Goal: Book appointment/travel/reservation

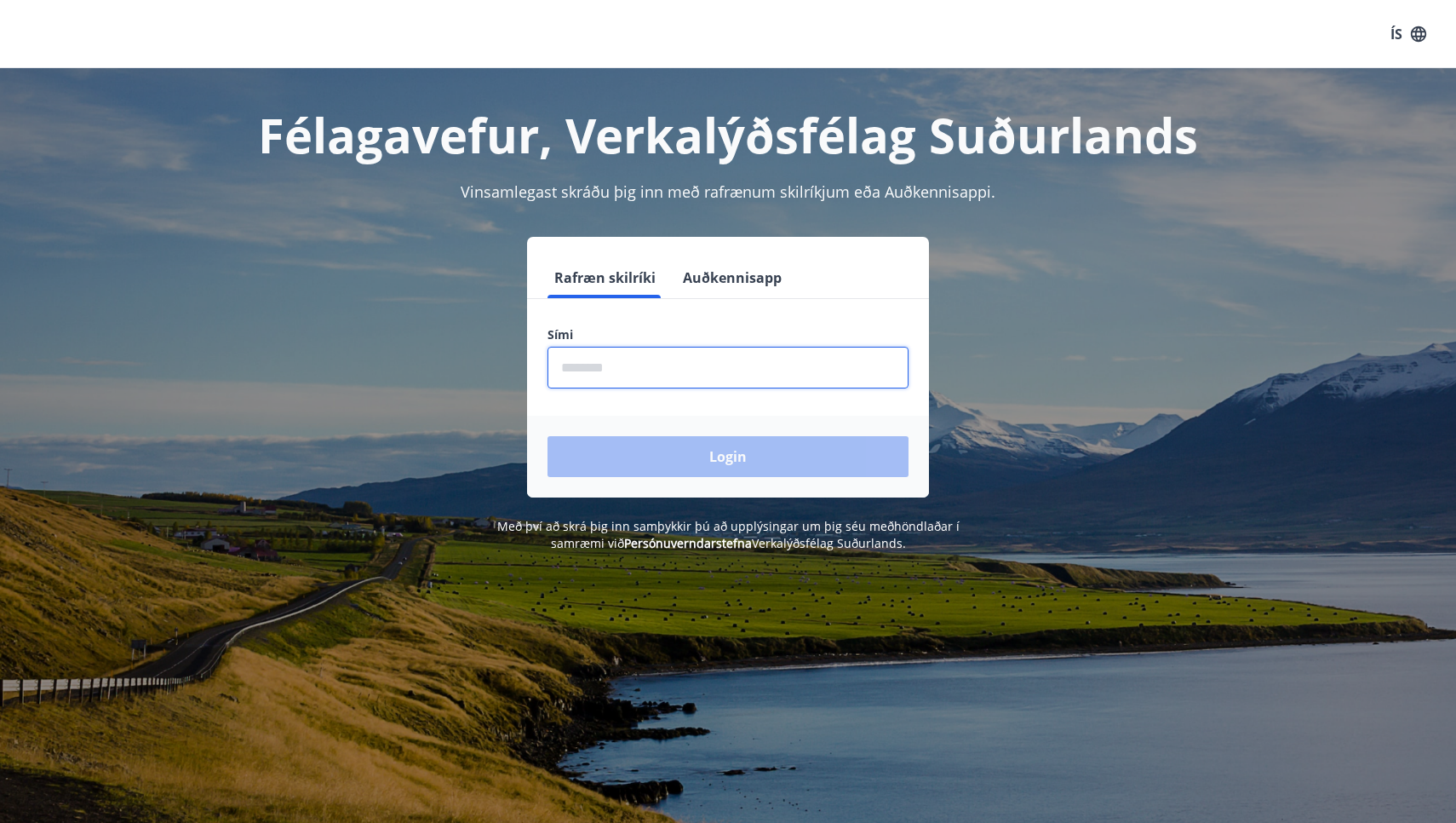
click at [704, 365] on input "phone" at bounding box center [728, 367] width 361 height 42
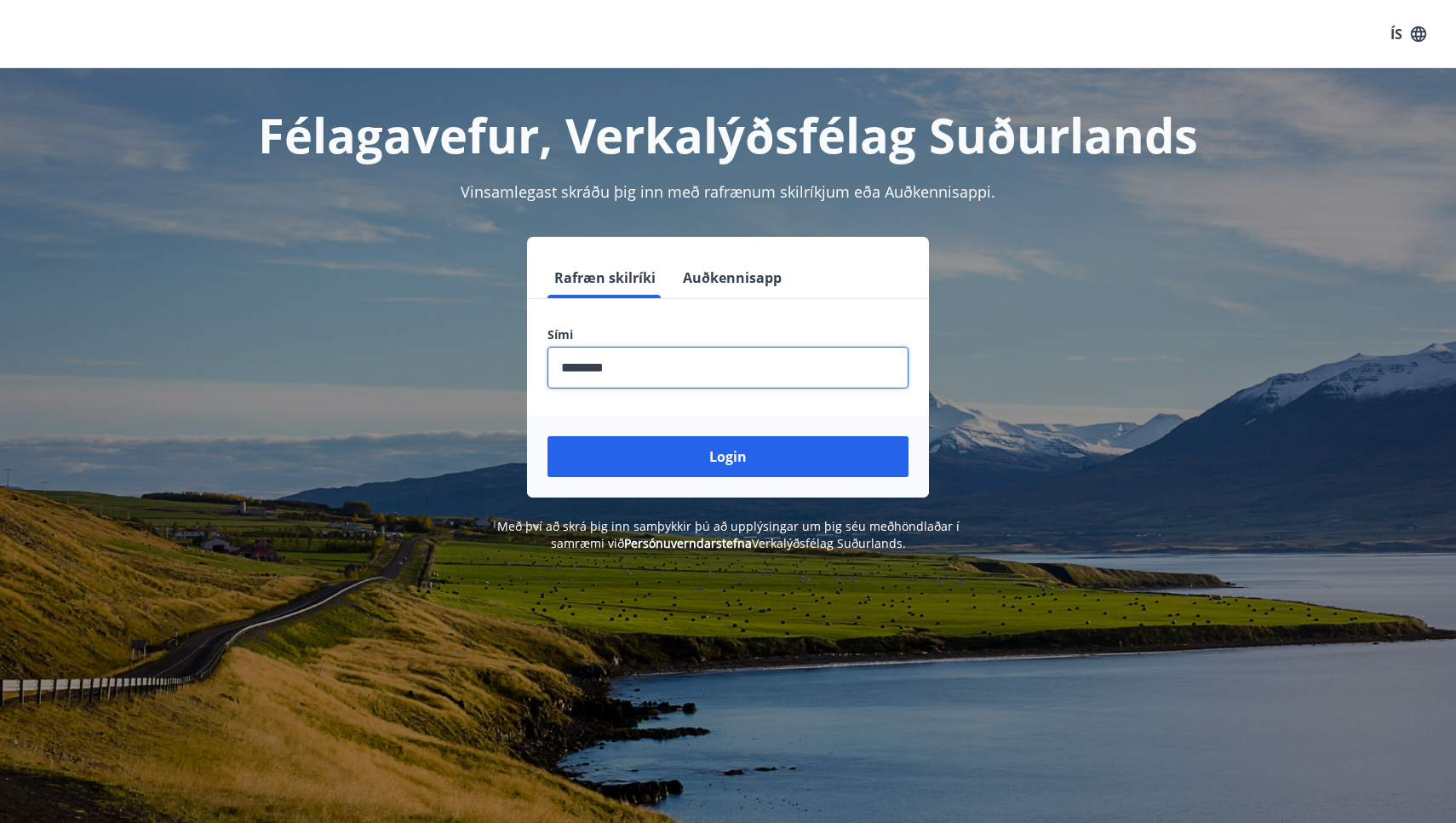
type input "********"
click at [728, 457] on button "Login" at bounding box center [728, 456] width 361 height 41
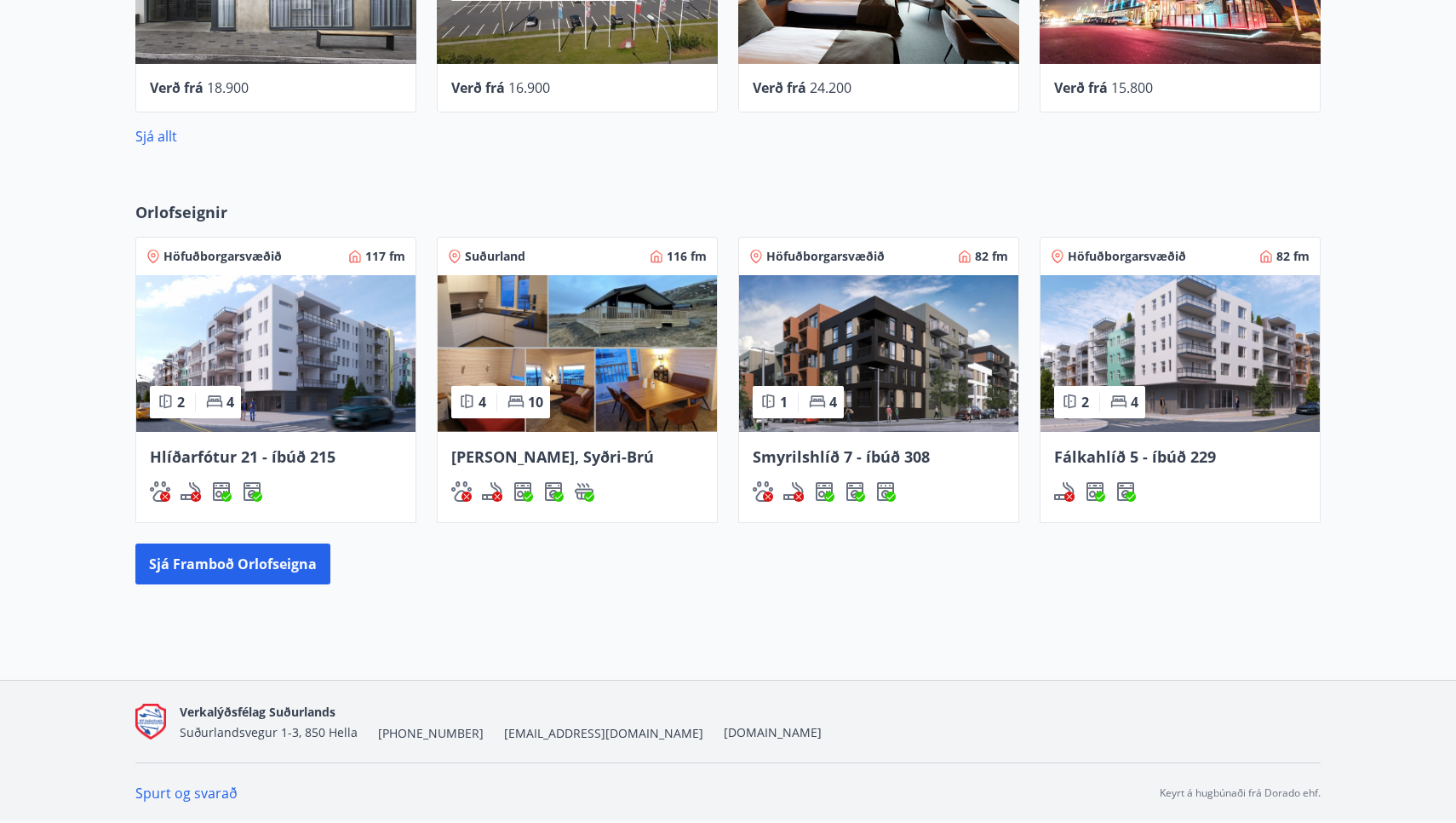
scroll to position [1198, 0]
click at [283, 560] on button "Sjá framboð orlofseigna" at bounding box center [233, 563] width 195 height 41
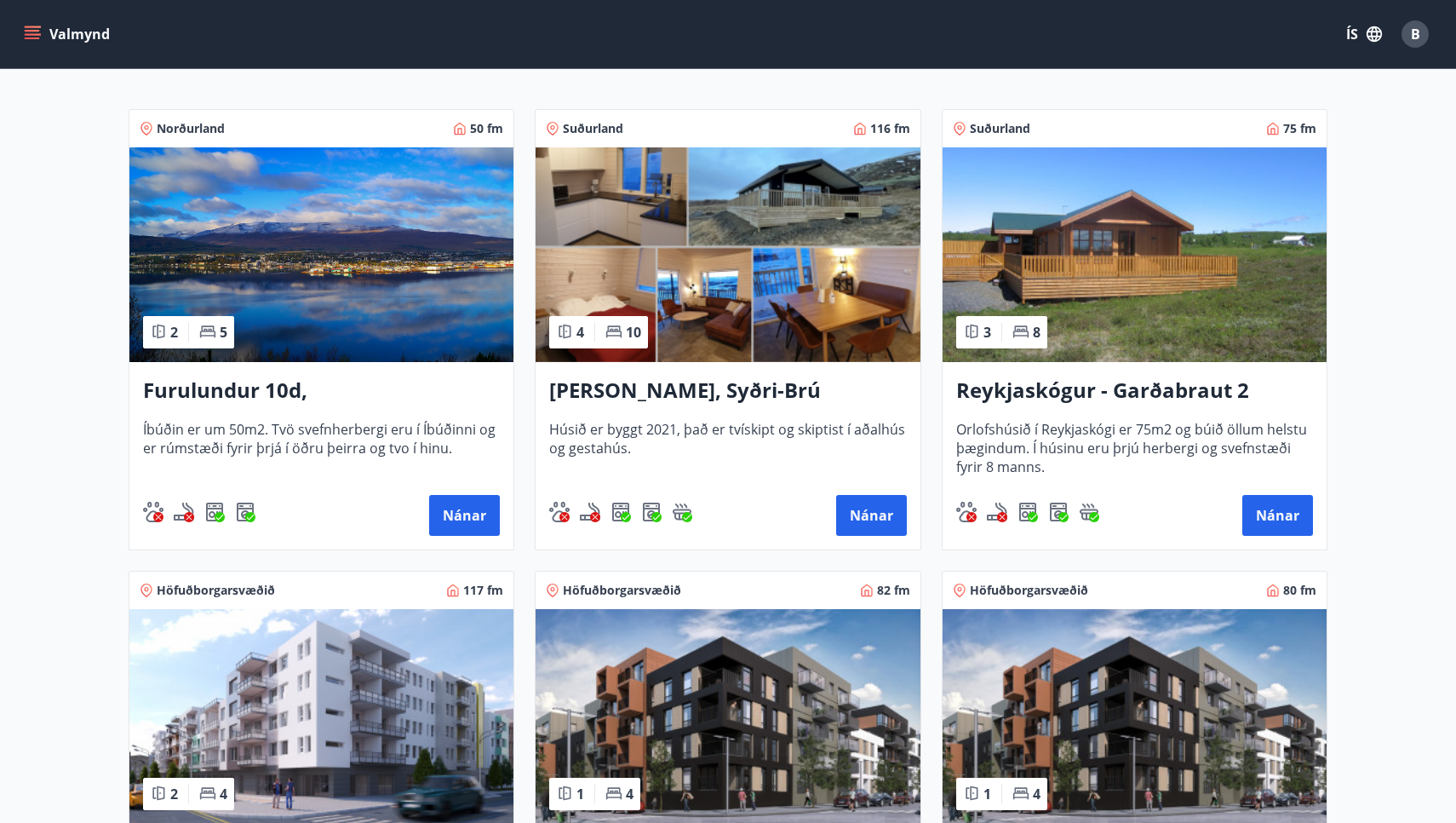
scroll to position [268, 0]
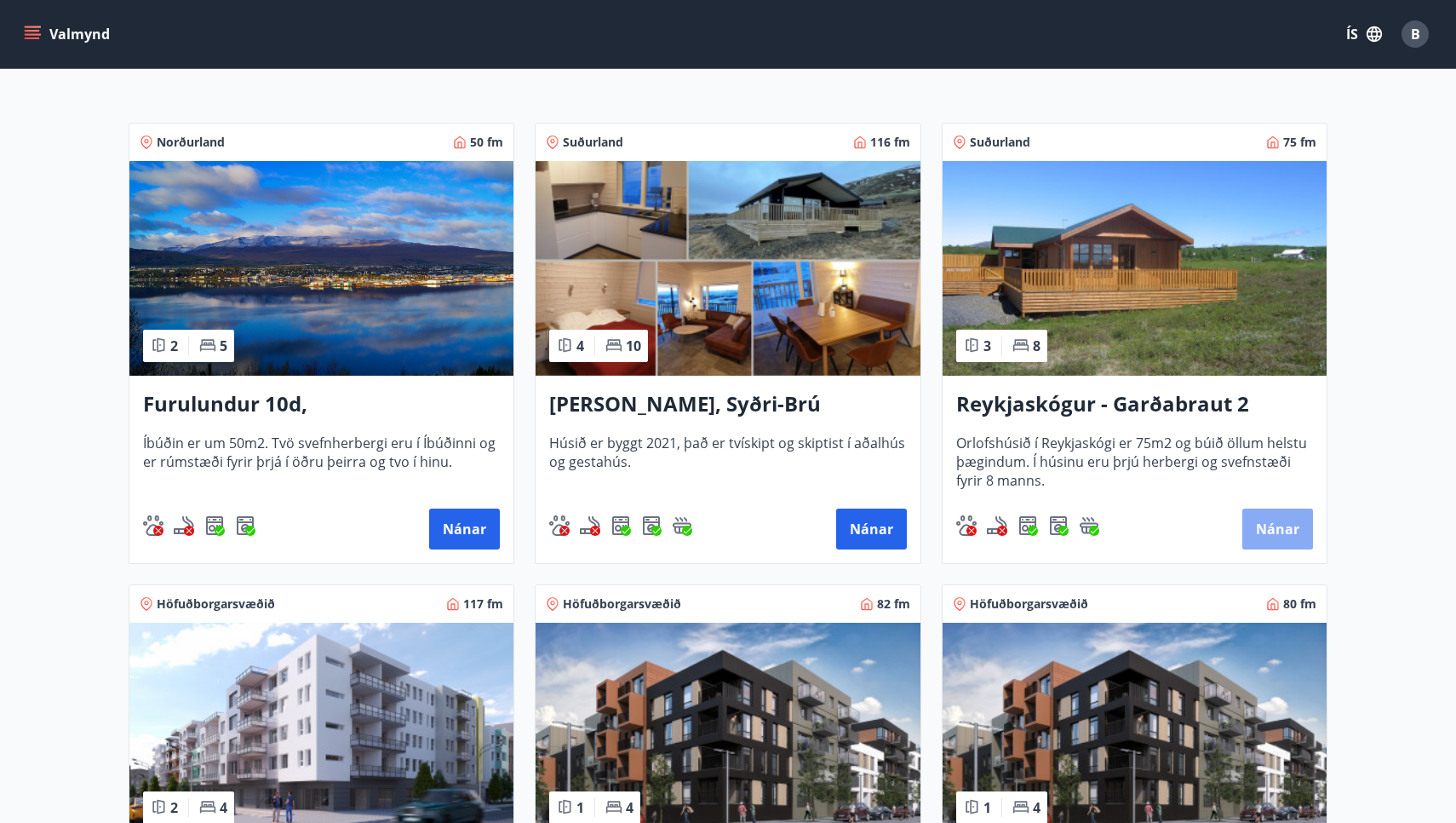
click at [1276, 531] on button "Nánar" at bounding box center [1277, 528] width 70 height 41
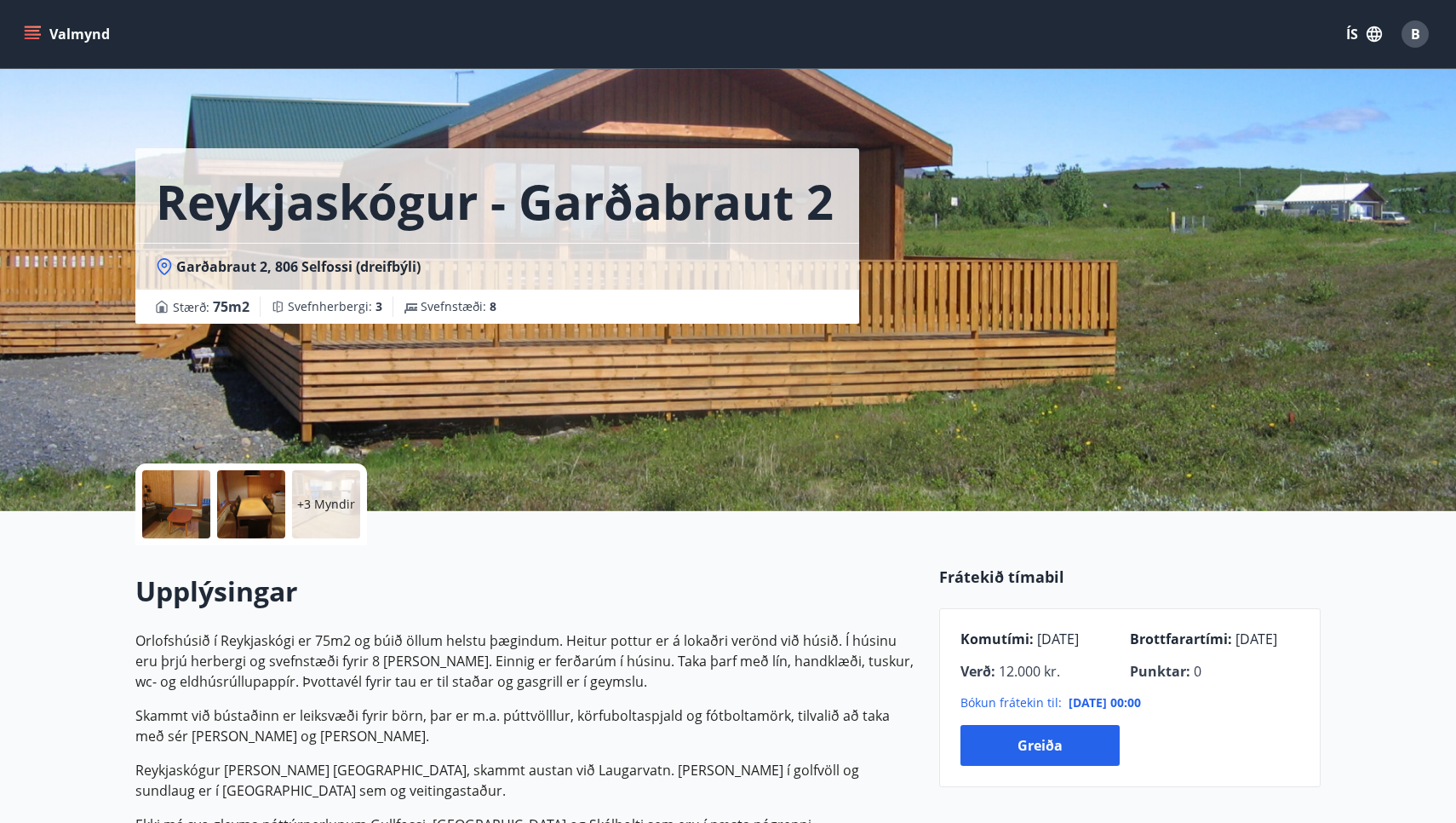
click at [35, 31] on icon "menu" at bounding box center [32, 31] width 15 height 2
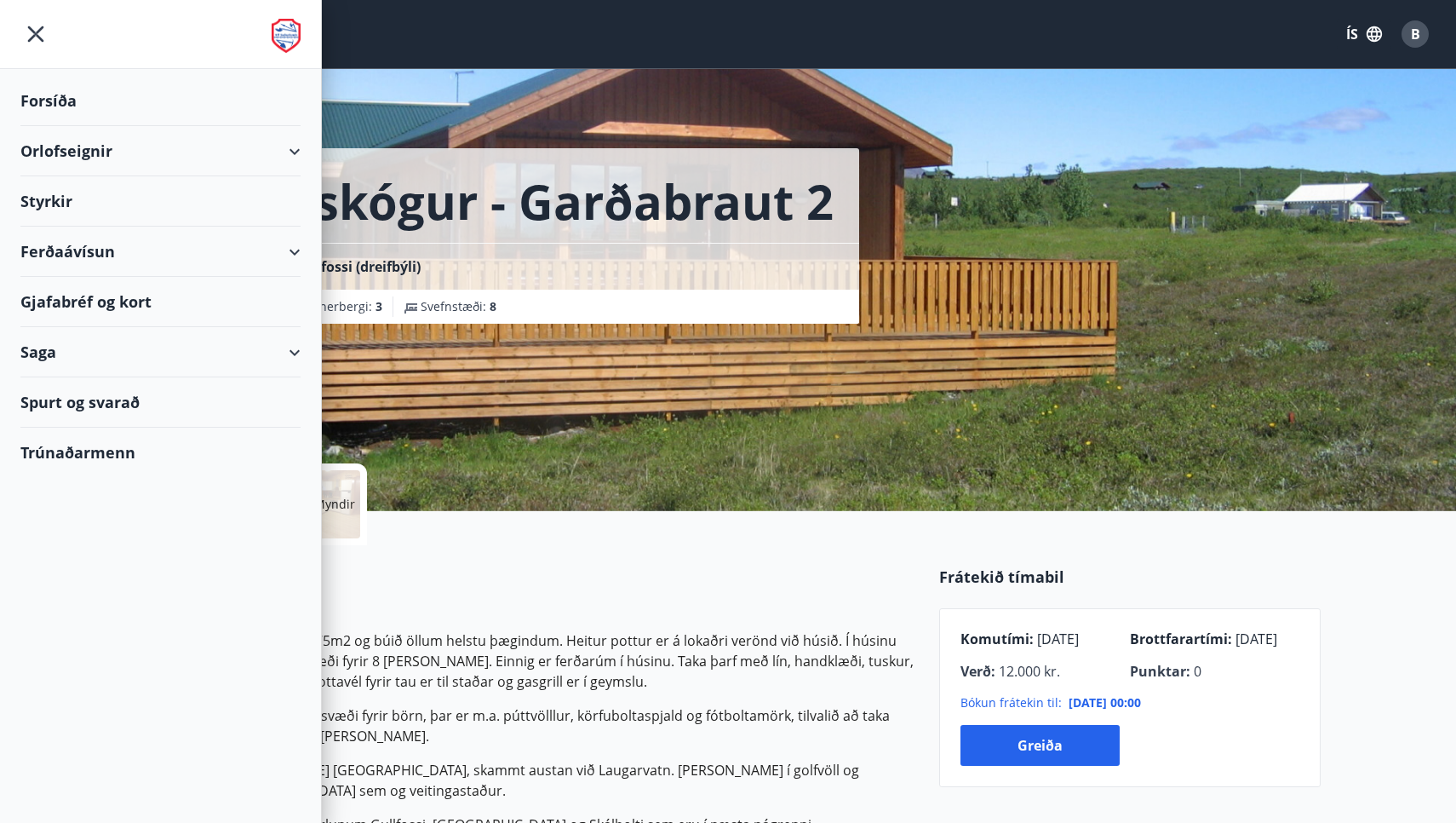
click at [236, 153] on div "Orlofseignir" at bounding box center [161, 152] width 280 height 51
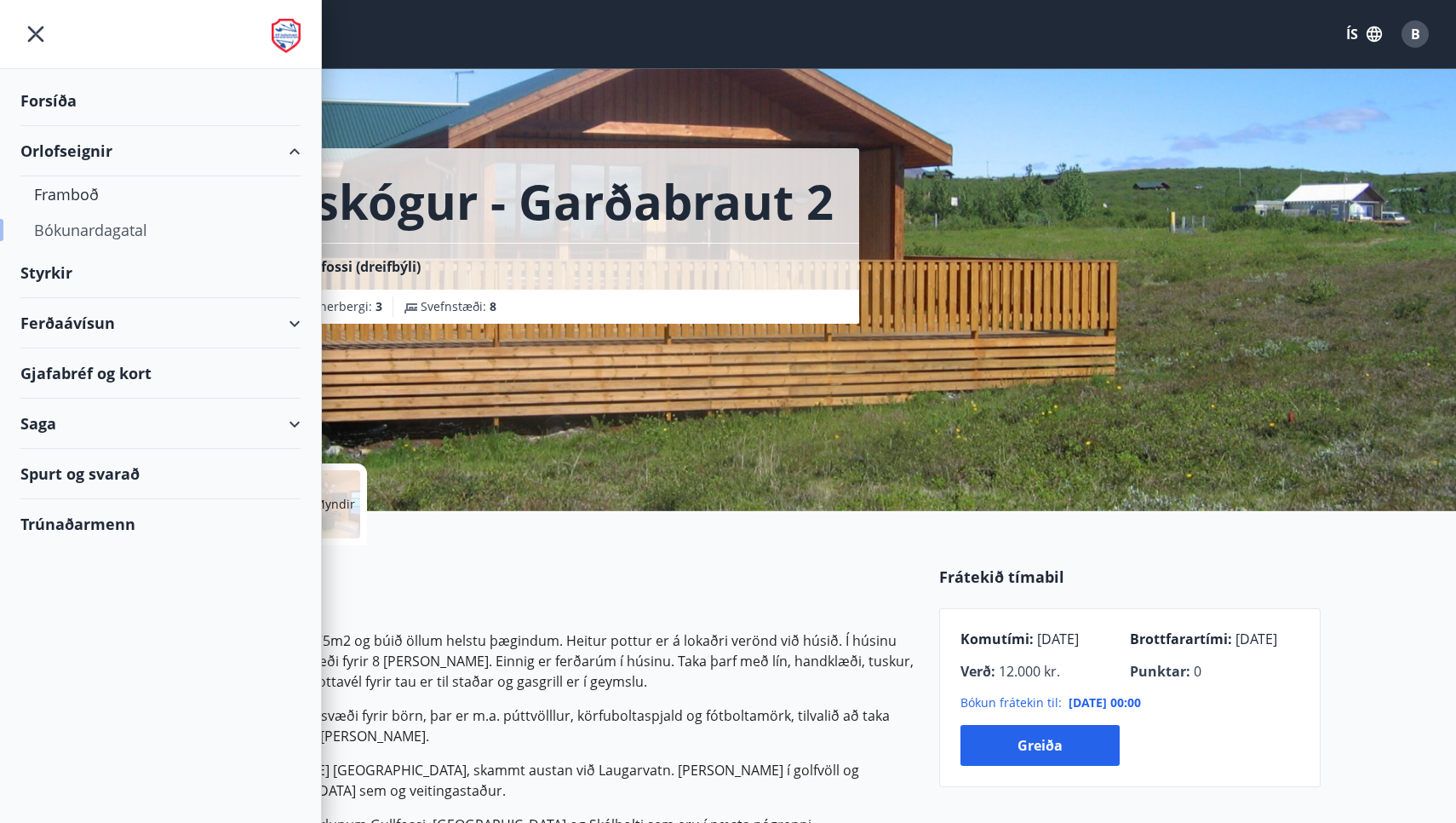
click at [126, 231] on div "Bókunardagatal" at bounding box center [161, 230] width 253 height 36
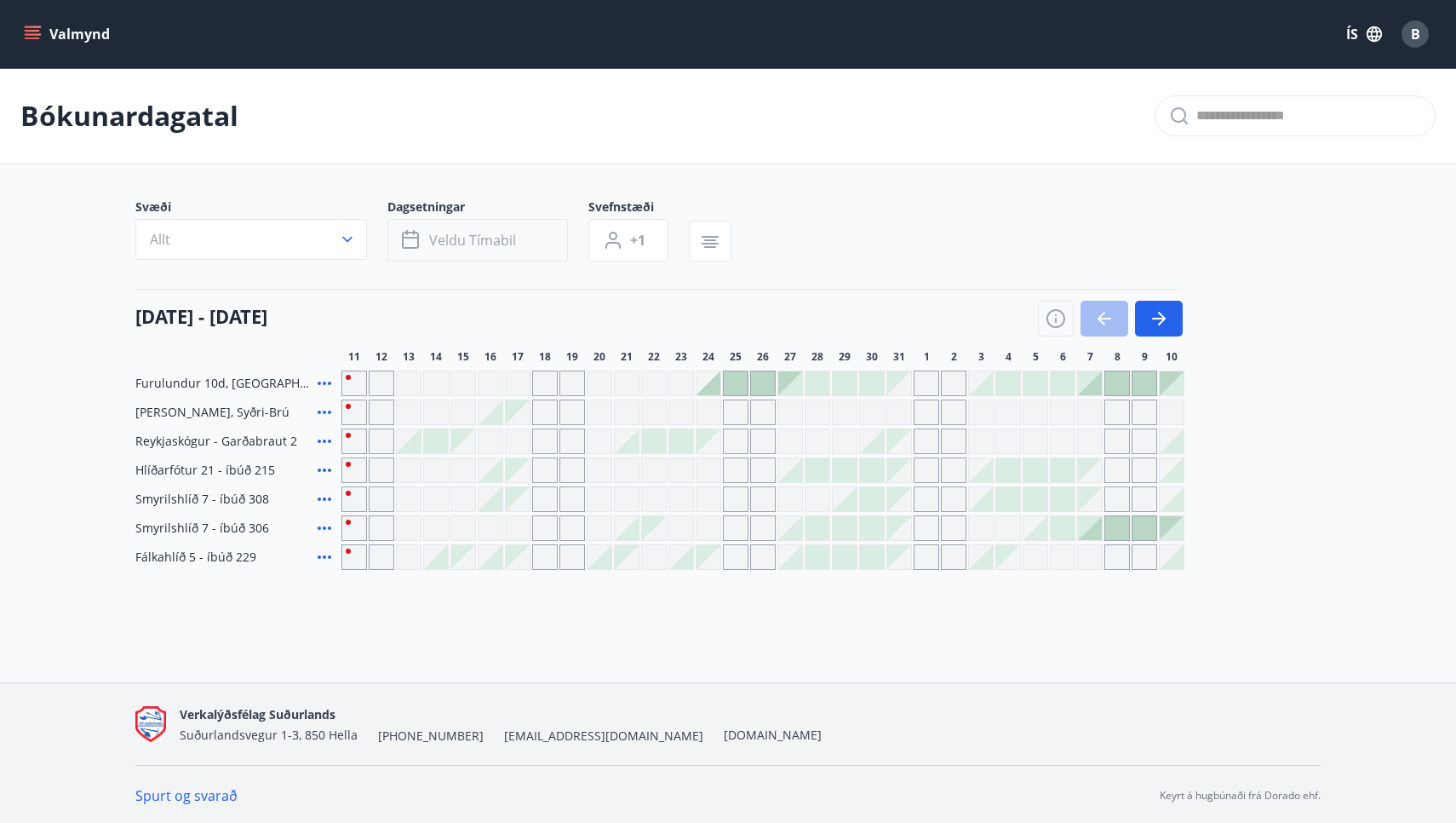
click at [489, 246] on span "Veldu tímabil" at bounding box center [473, 240] width 87 height 19
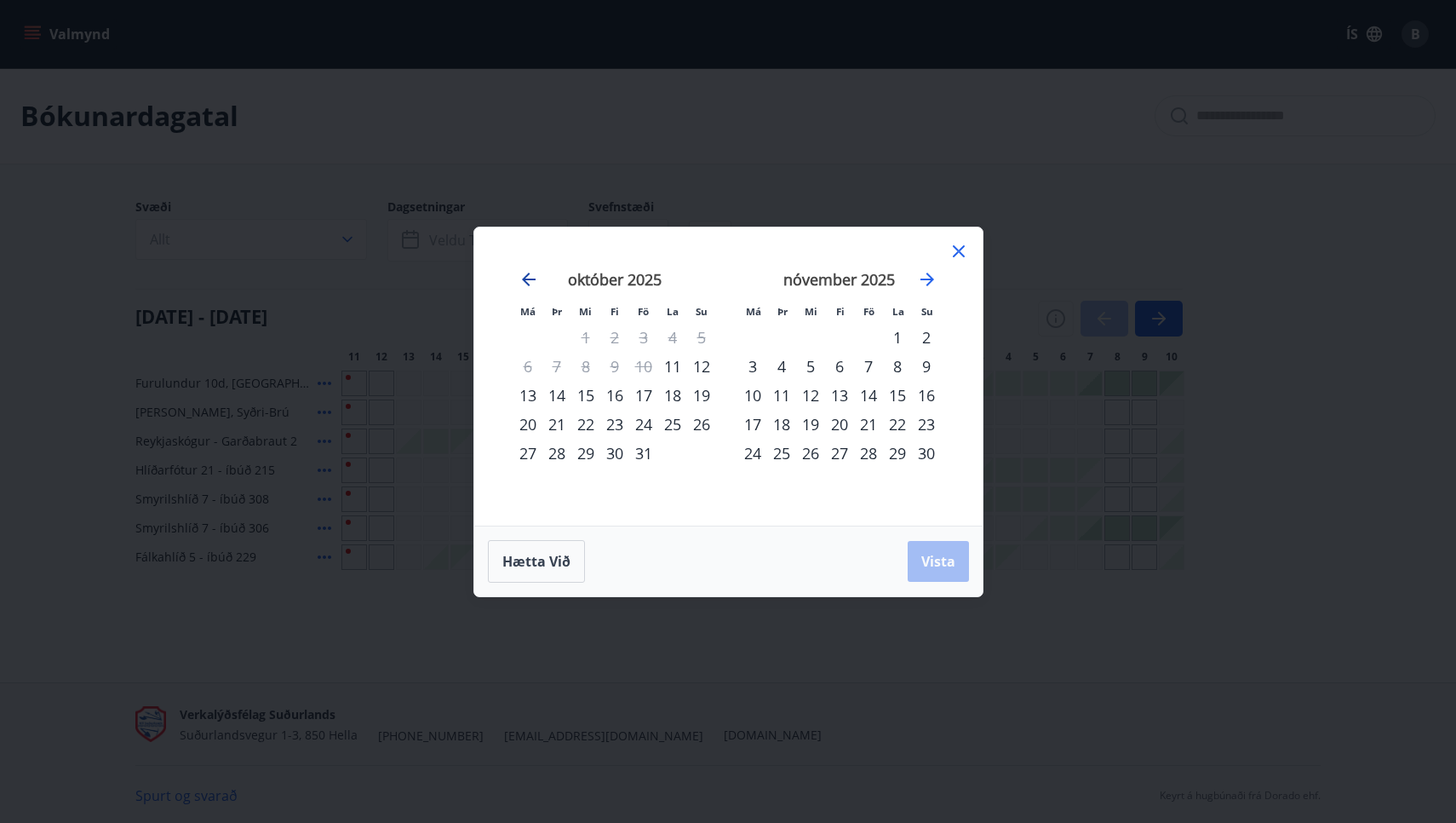
click at [526, 275] on icon "Move backward to switch to the previous month." at bounding box center [528, 279] width 14 height 14
click at [927, 277] on icon "Move forward to switch to the next month." at bounding box center [926, 279] width 21 height 21
click at [954, 246] on icon at bounding box center [958, 251] width 12 height 12
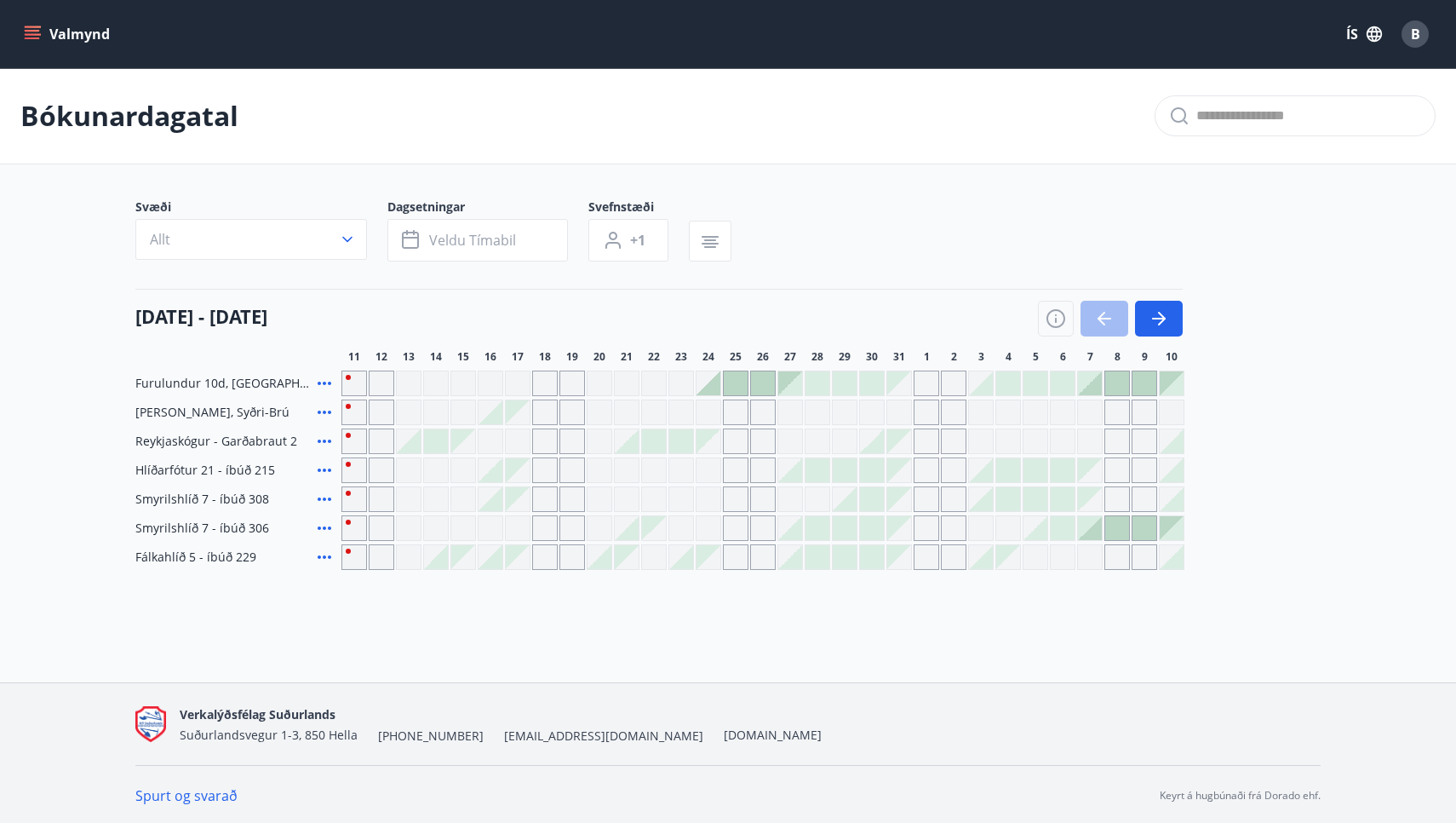
click at [410, 447] on div at bounding box center [409, 441] width 23 height 23
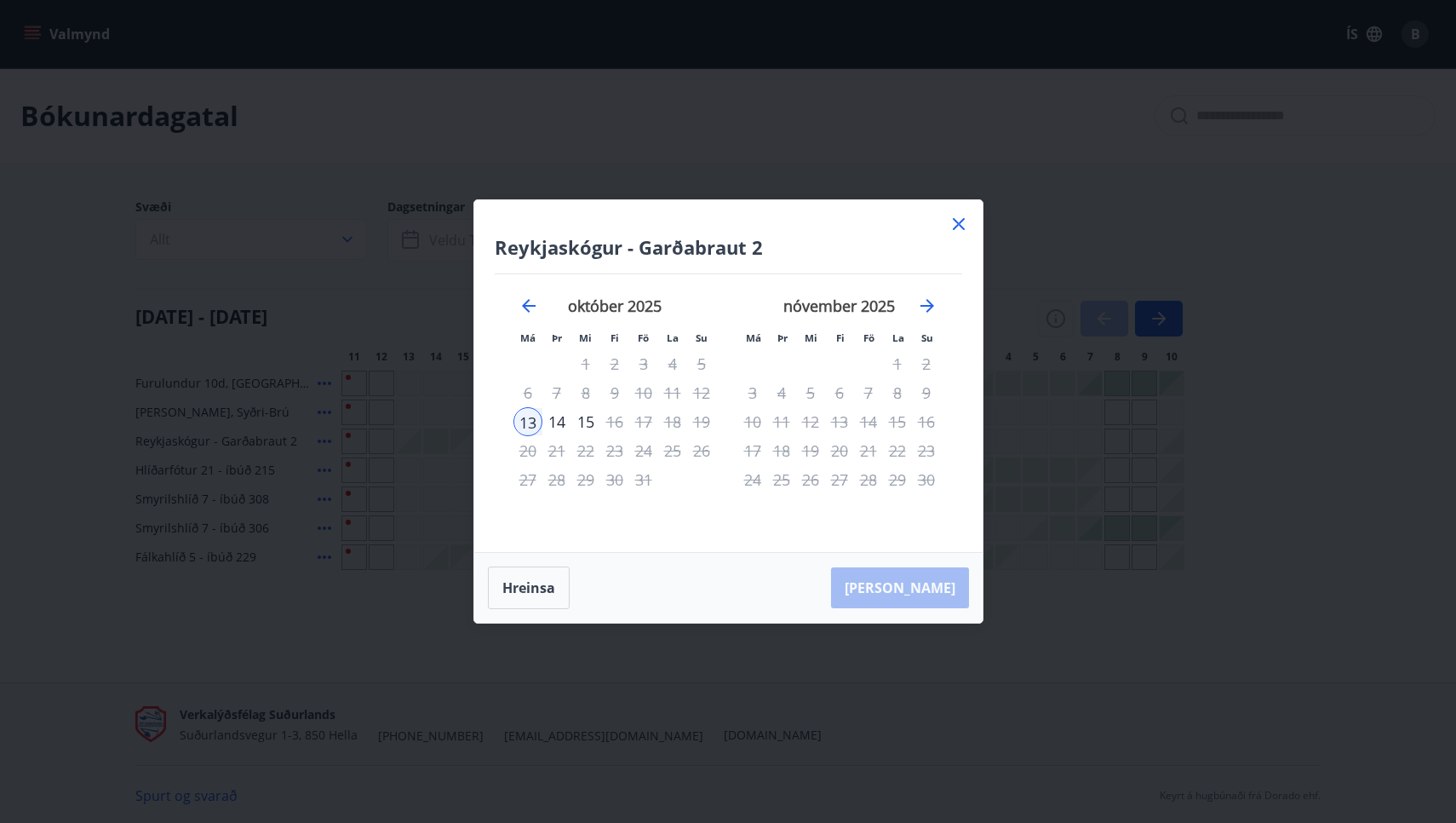
click at [958, 220] on icon at bounding box center [958, 224] width 21 height 21
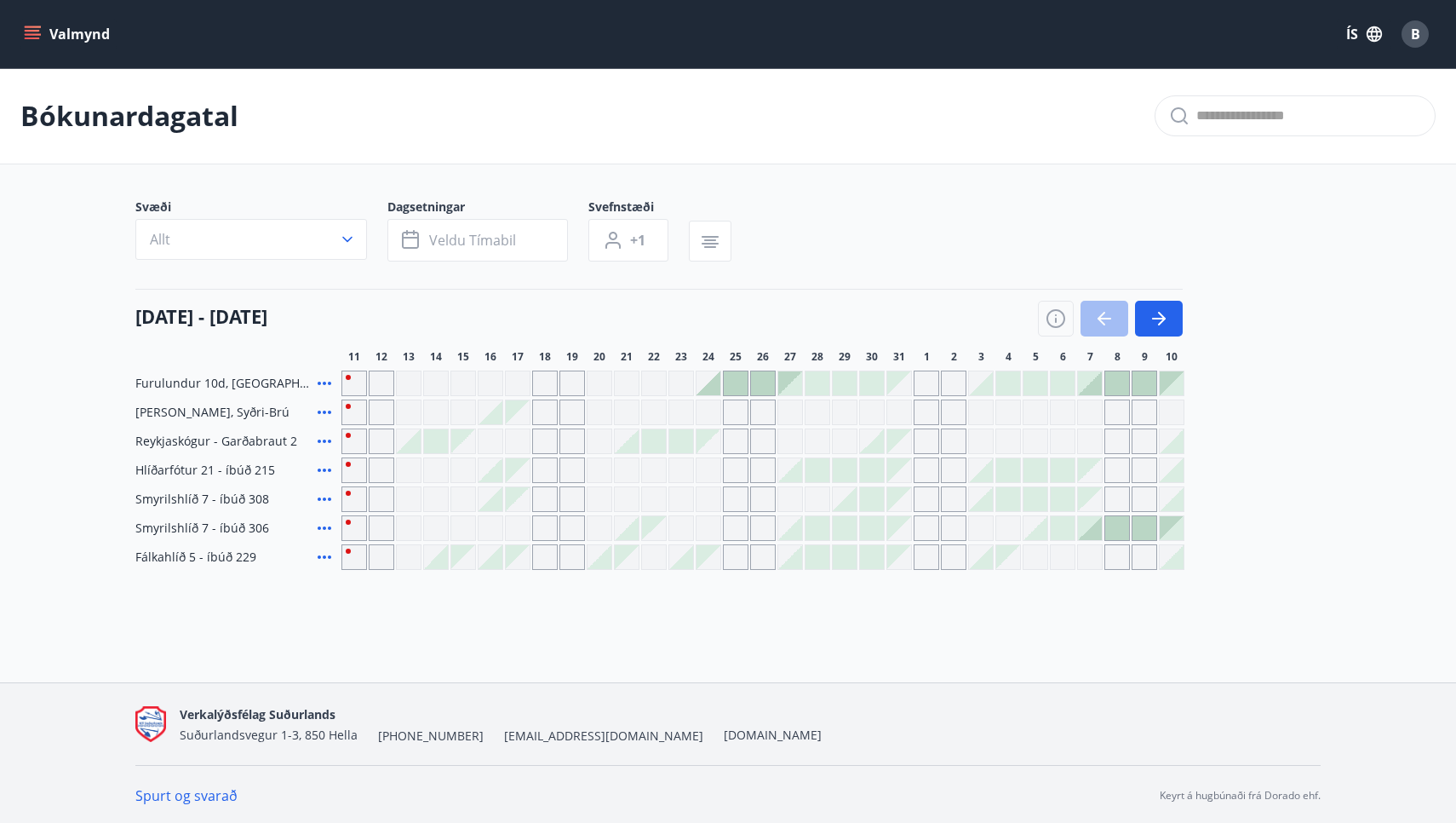
click at [32, 32] on icon "menu" at bounding box center [32, 31] width 15 height 2
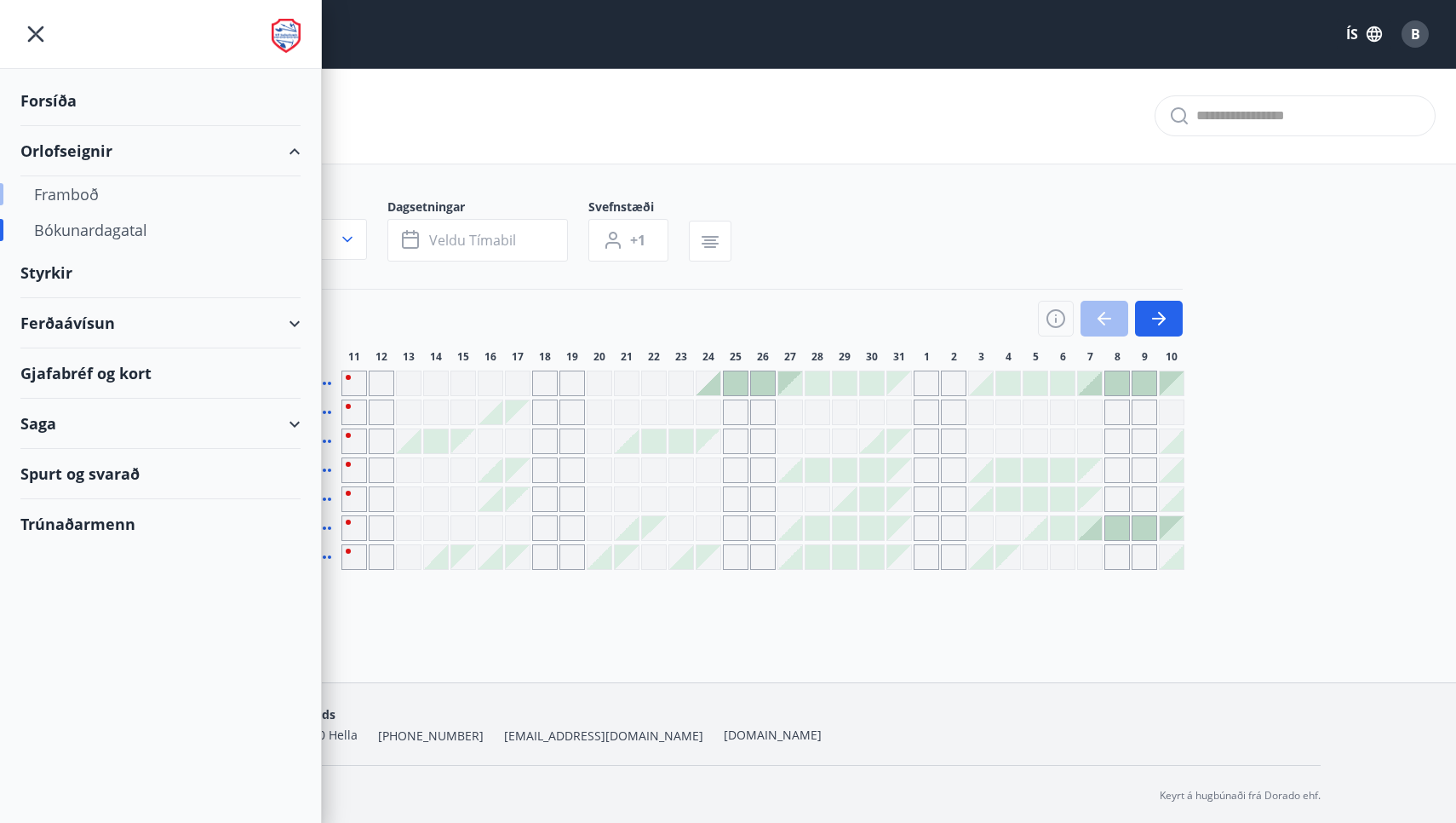
click at [88, 186] on div "Framboð" at bounding box center [161, 194] width 253 height 36
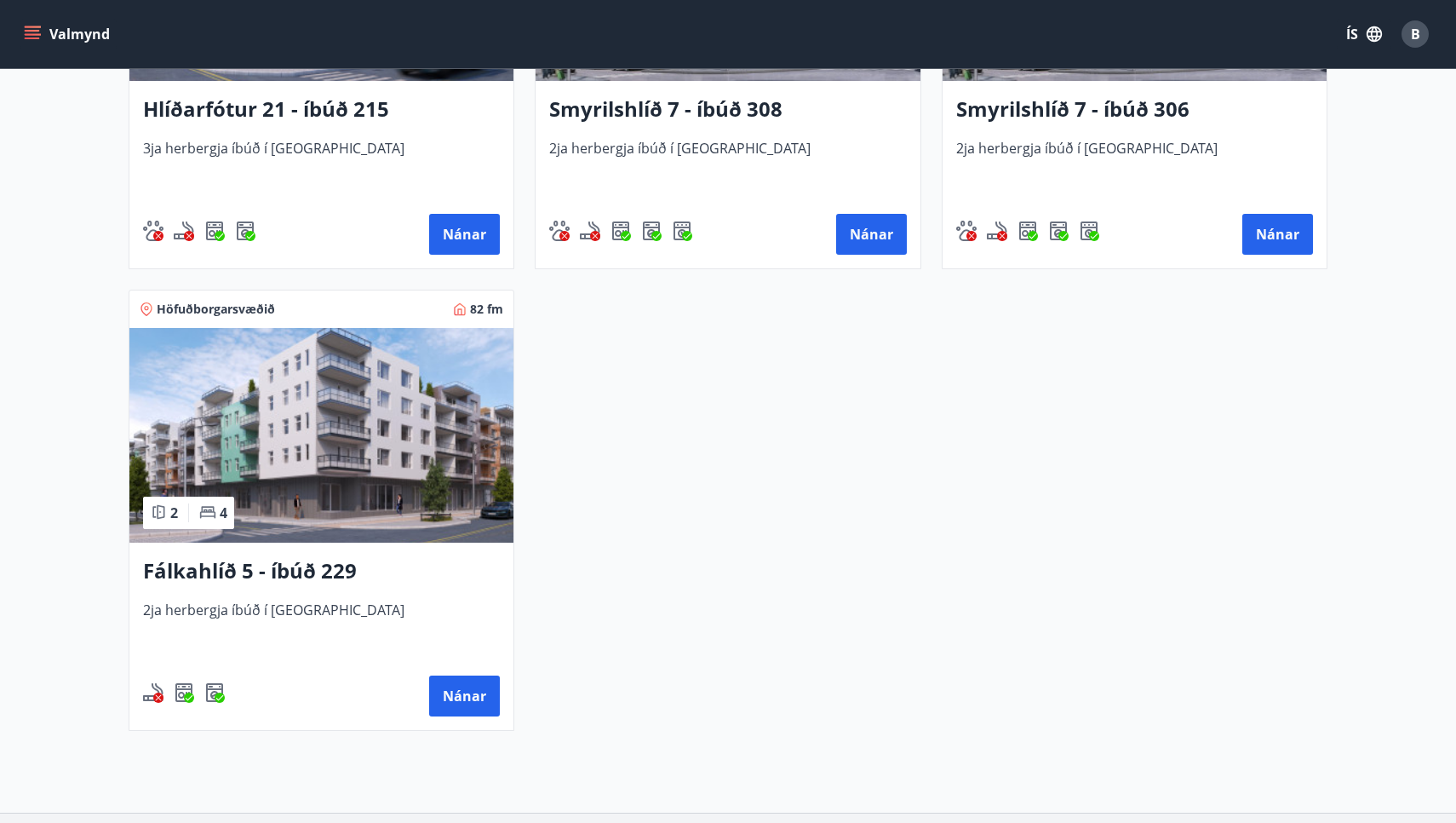
scroll to position [1026, 0]
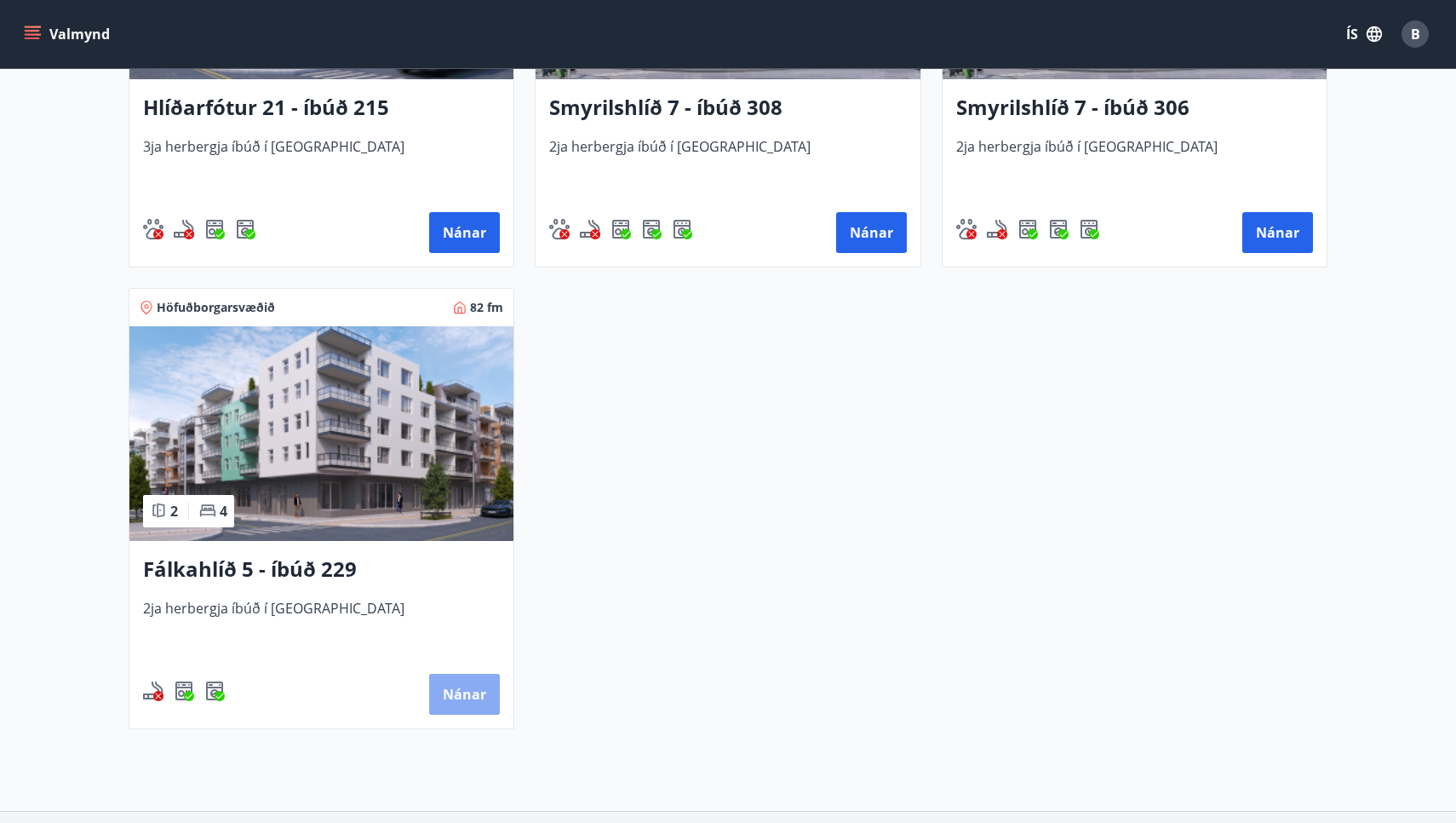
click at [473, 693] on button "Nánar" at bounding box center [465, 693] width 70 height 41
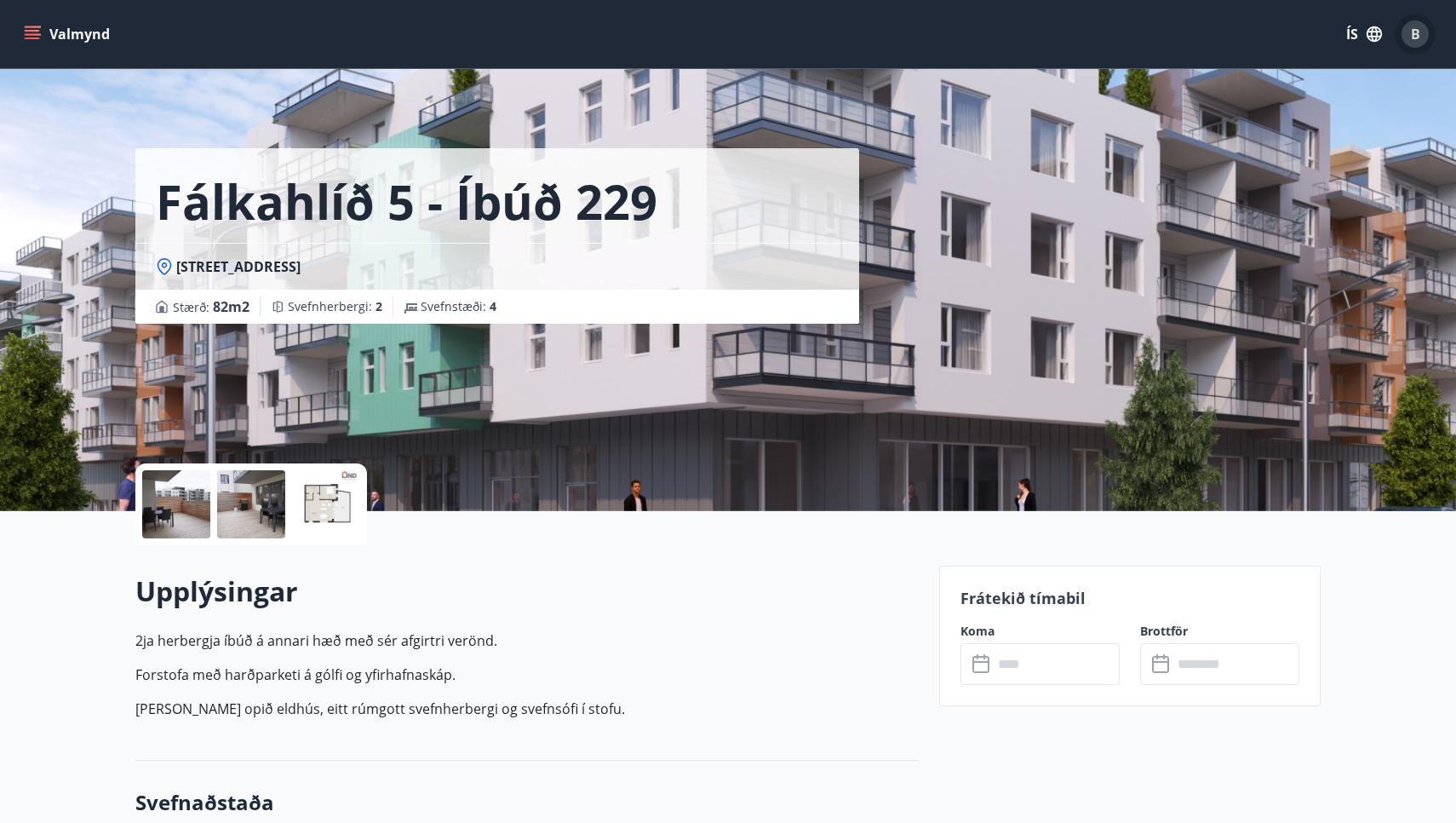
click at [1419, 32] on span "B" at bounding box center [1415, 33] width 9 height 19
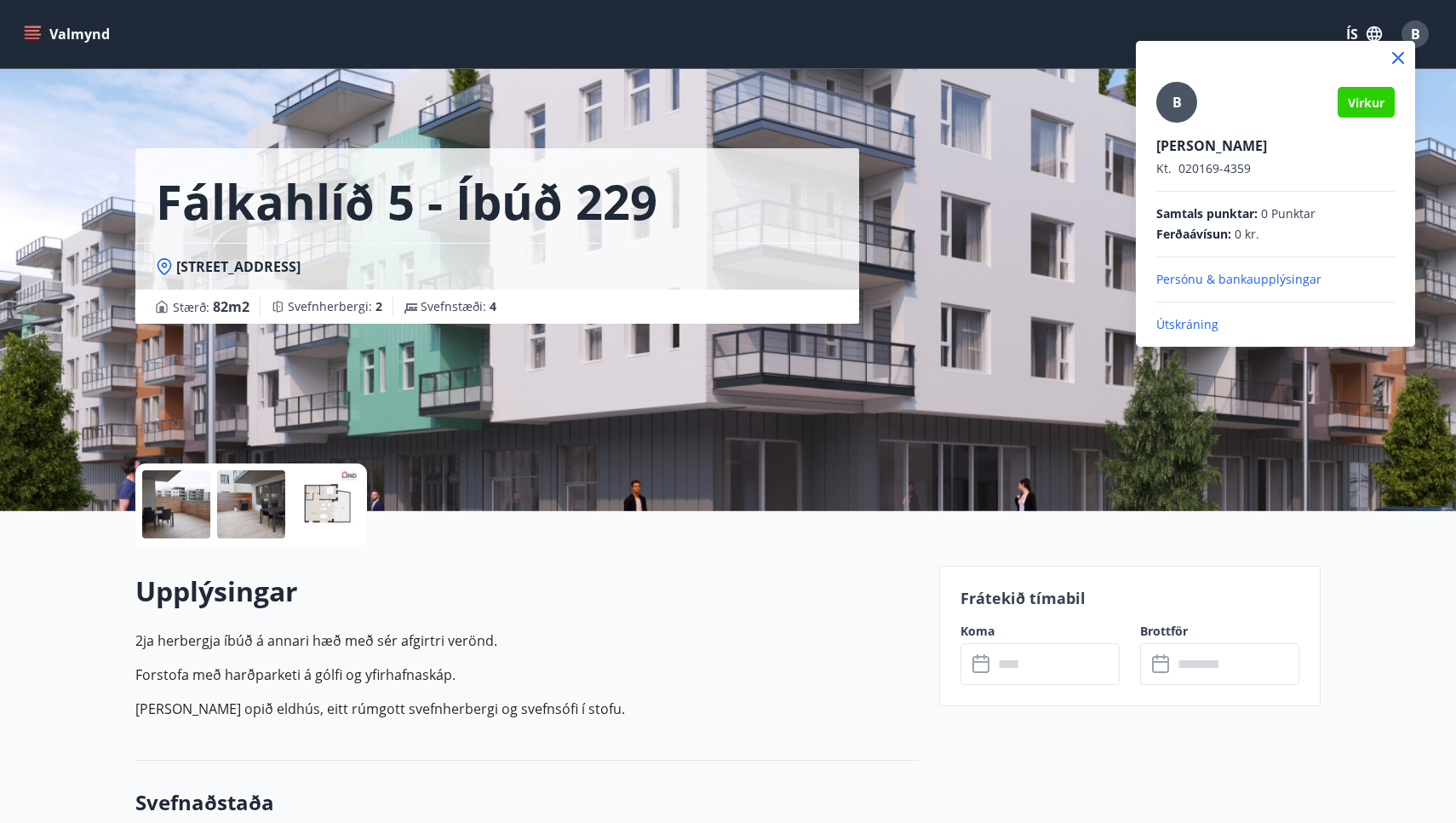
click at [1419, 32] on div at bounding box center [728, 412] width 1456 height 823
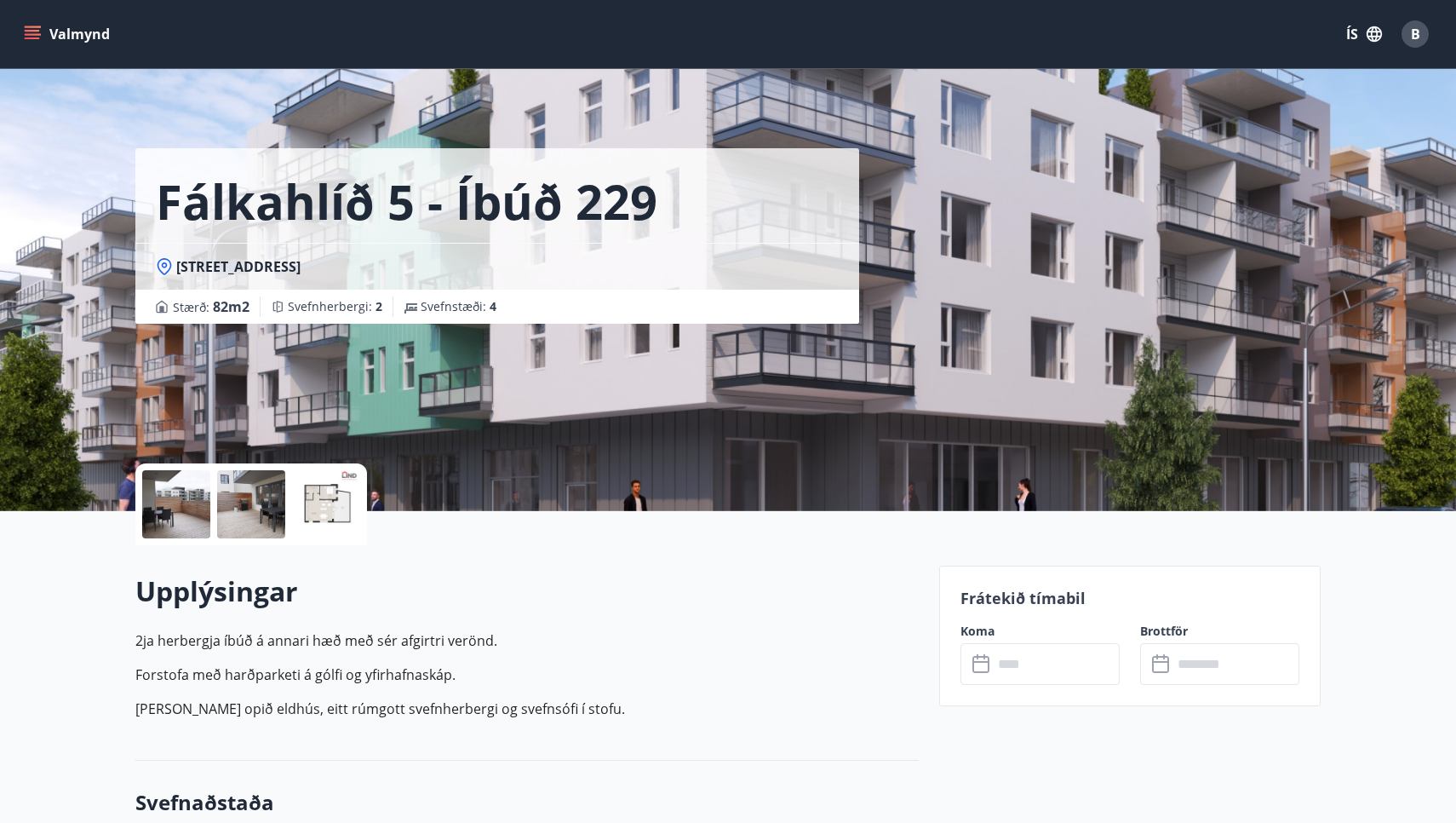
click at [34, 33] on icon "menu" at bounding box center [32, 33] width 17 height 17
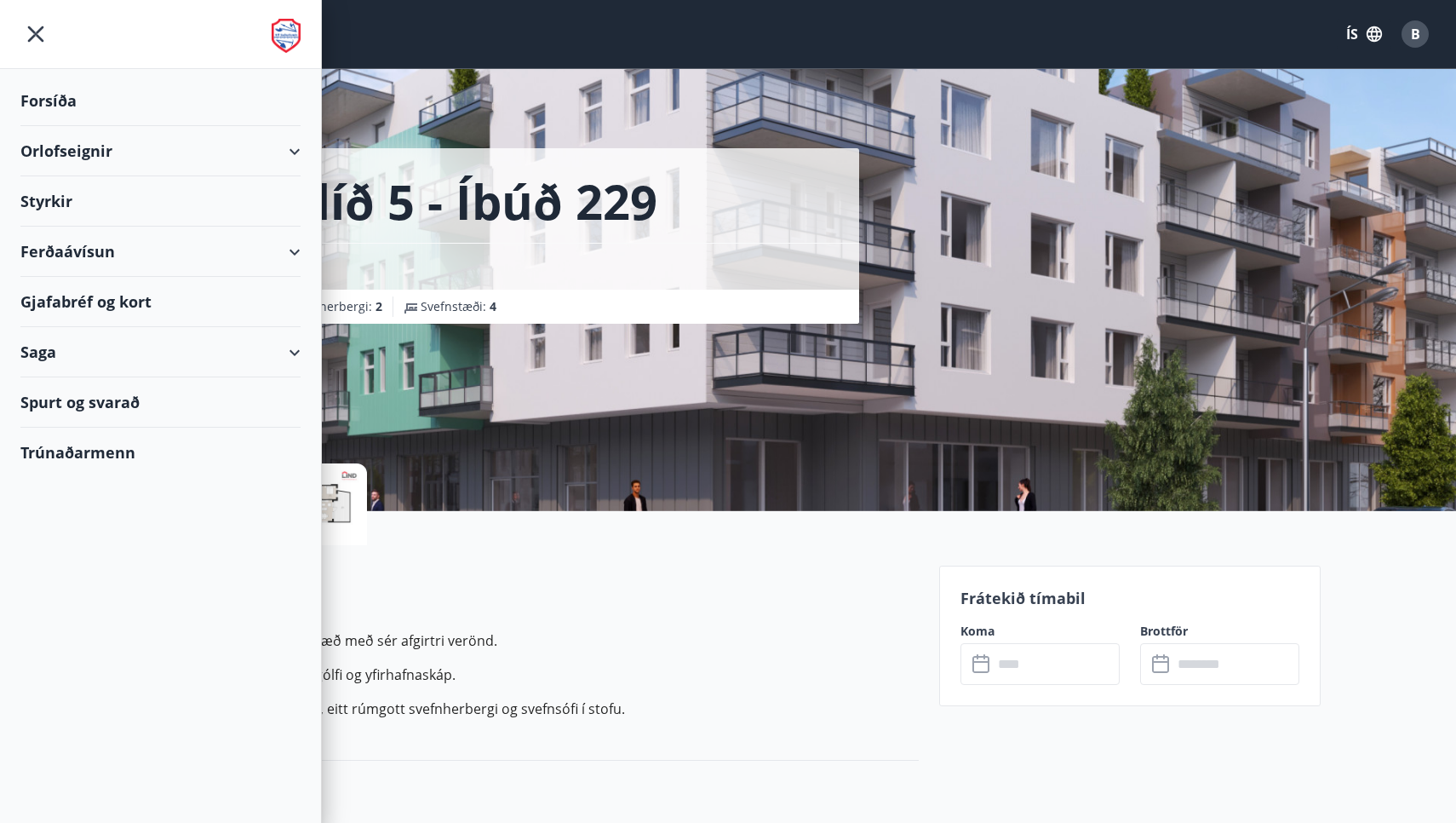
click at [87, 151] on div "Orlofseignir" at bounding box center [161, 152] width 280 height 51
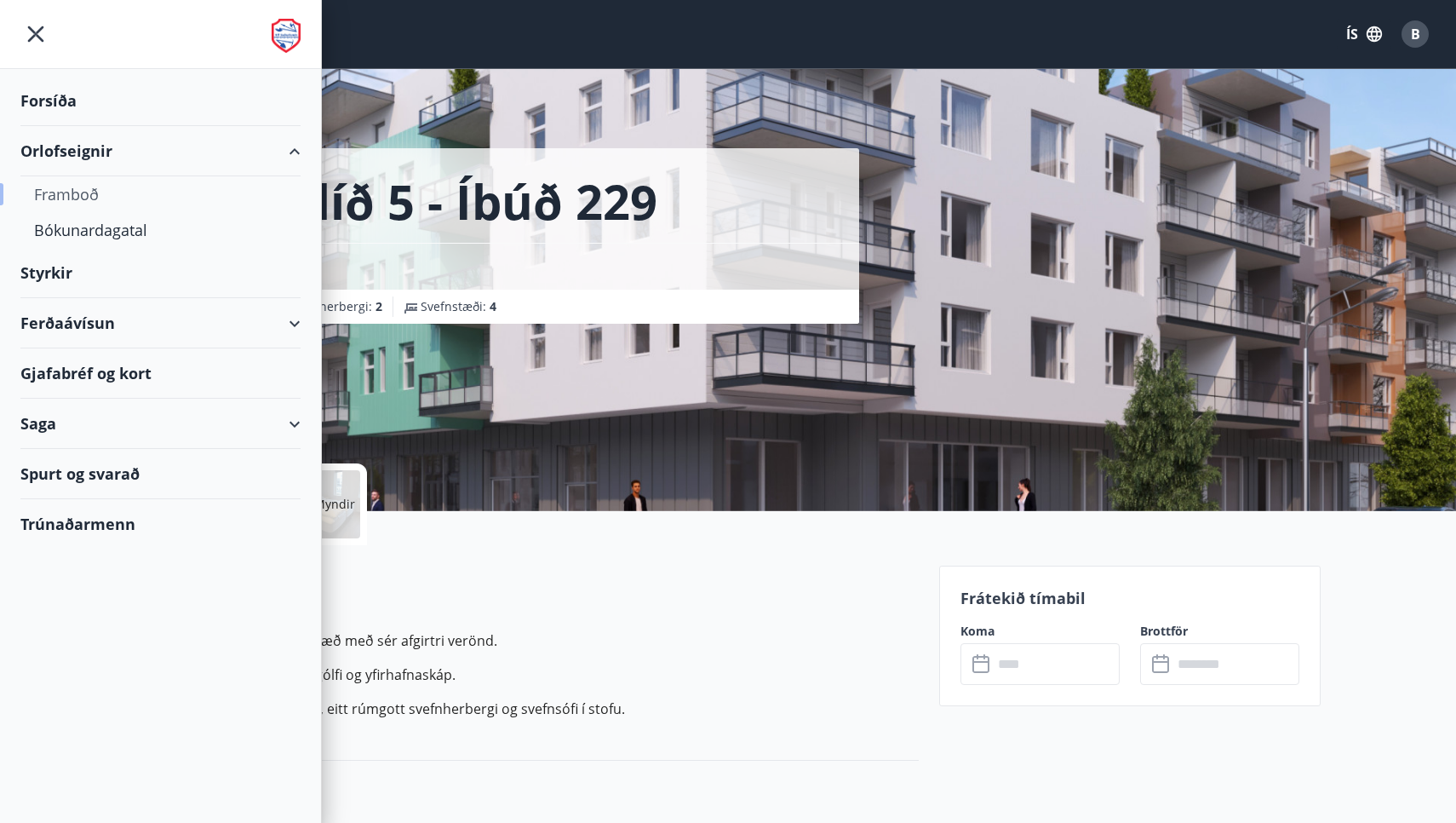
click at [69, 193] on div "Framboð" at bounding box center [161, 194] width 253 height 36
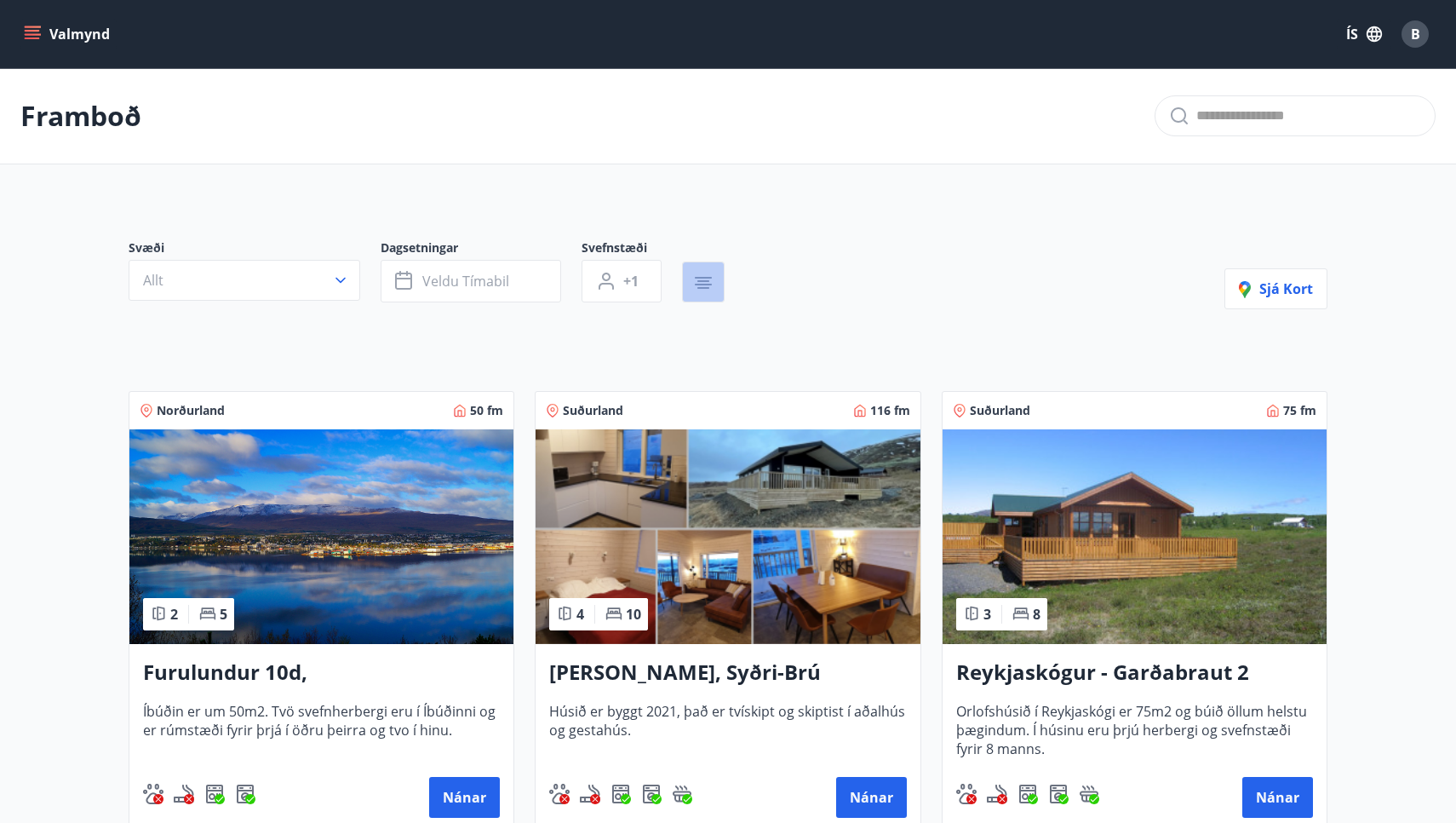
click at [696, 281] on icon "button" at bounding box center [703, 282] width 21 height 21
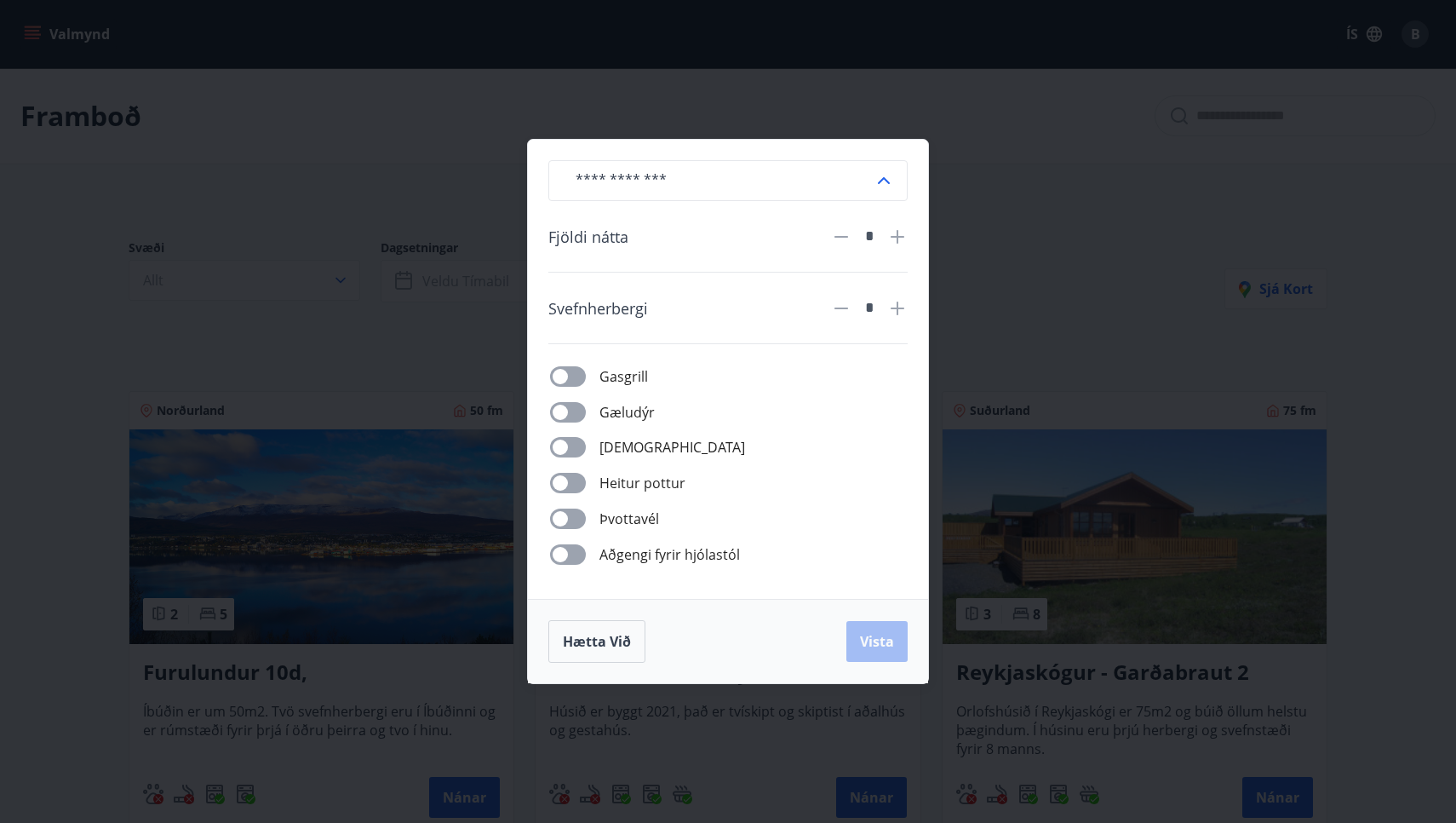
click at [909, 83] on div "​ Fjöldi nátta * Svefnherbergi * Gasgrill Gæludýr Þurrkari Heitur pottur Þvotta…" at bounding box center [728, 412] width 1456 height 823
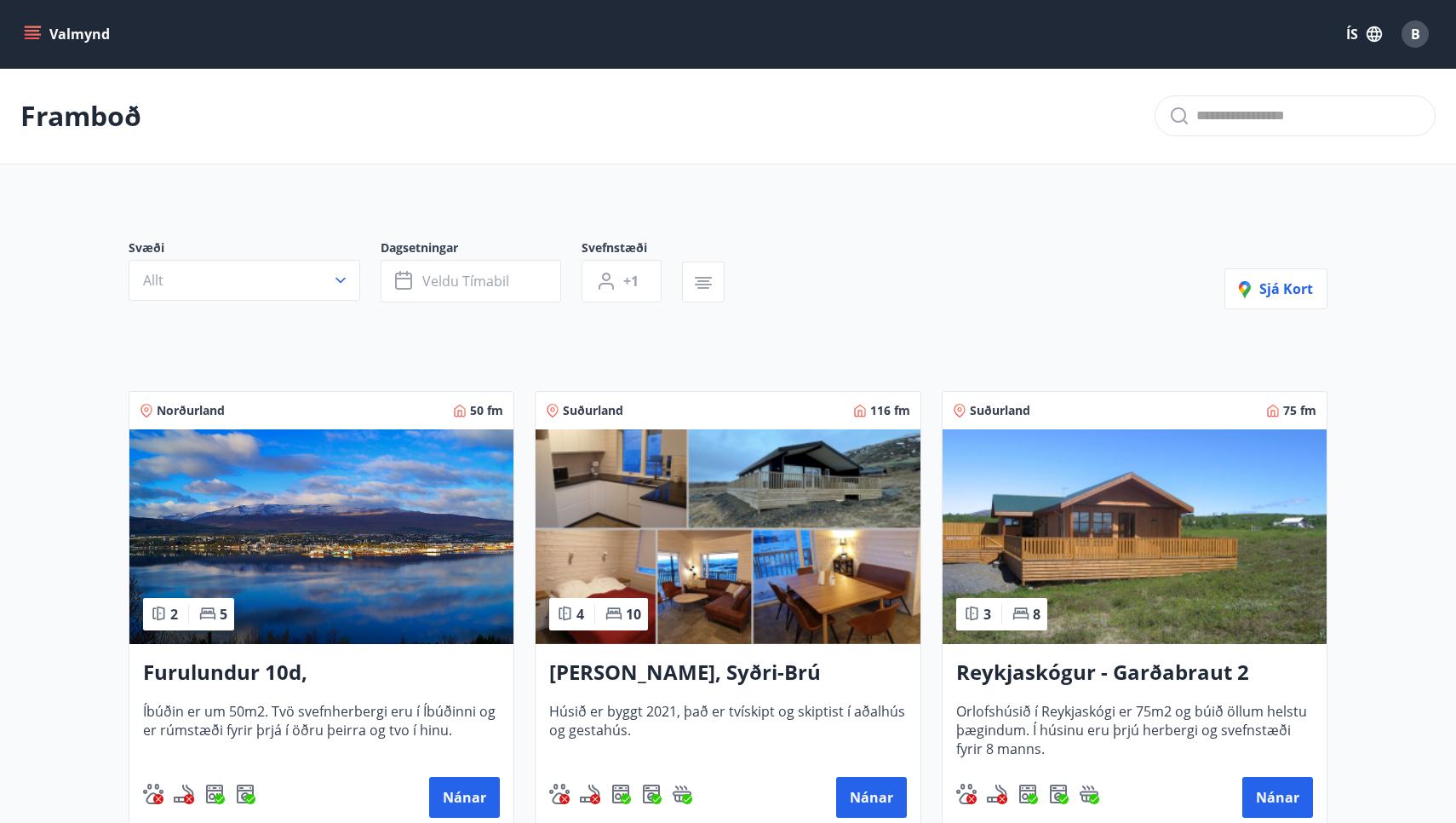
click at [32, 29] on icon "menu" at bounding box center [32, 33] width 17 height 17
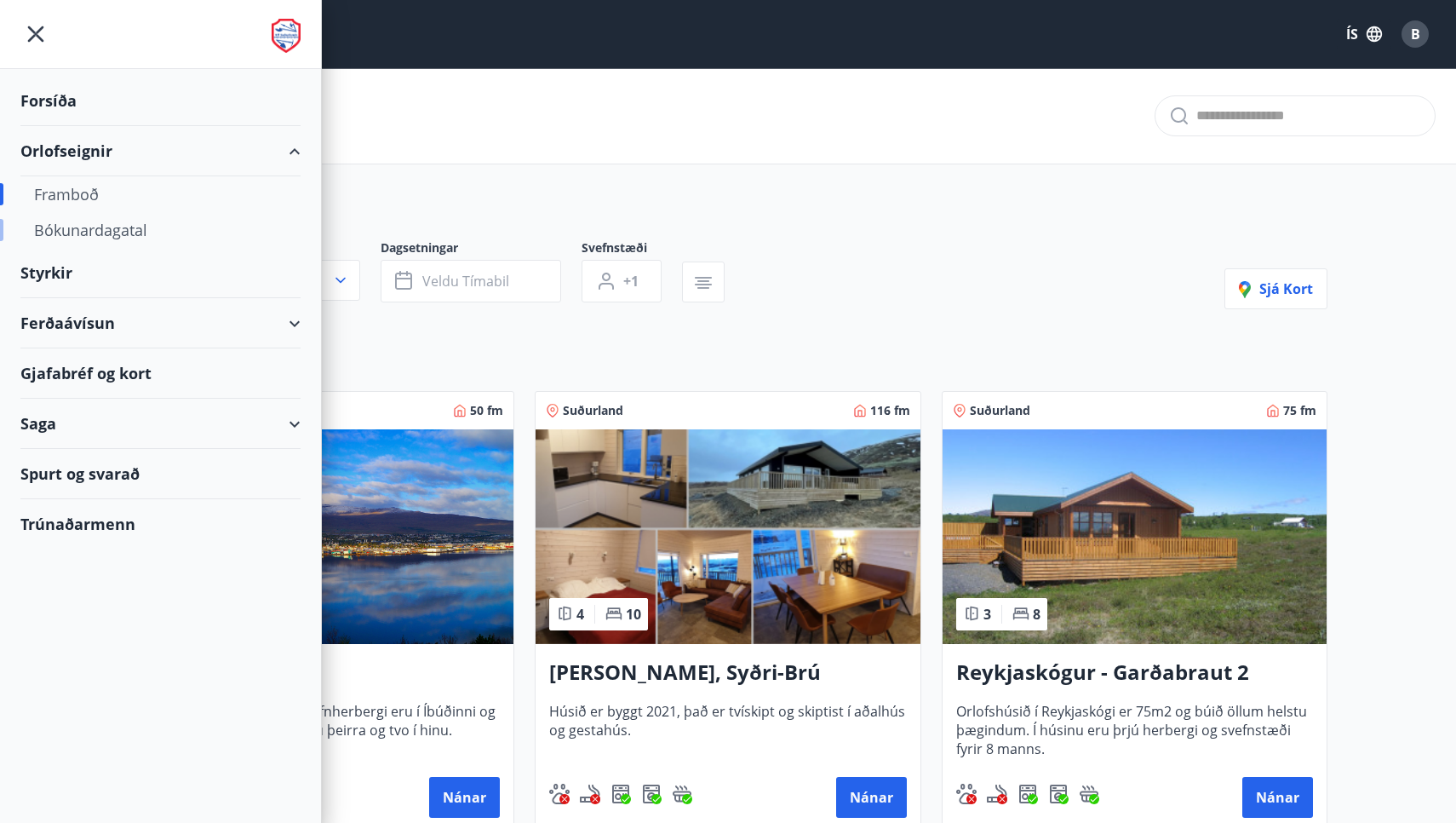
click at [119, 228] on div "Bókunardagatal" at bounding box center [161, 230] width 253 height 36
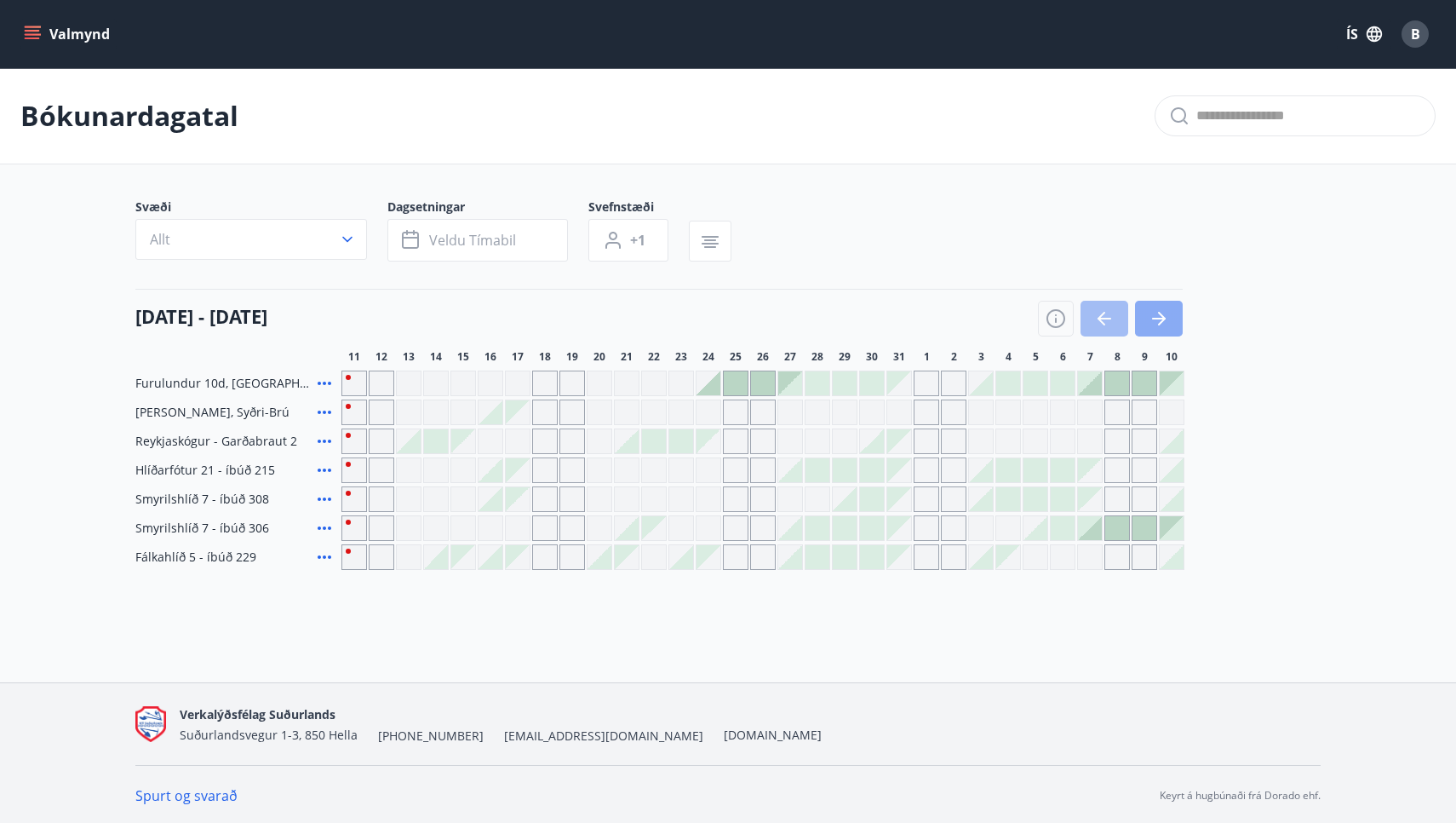
click at [1161, 319] on icon "button" at bounding box center [1158, 319] width 14 height 2
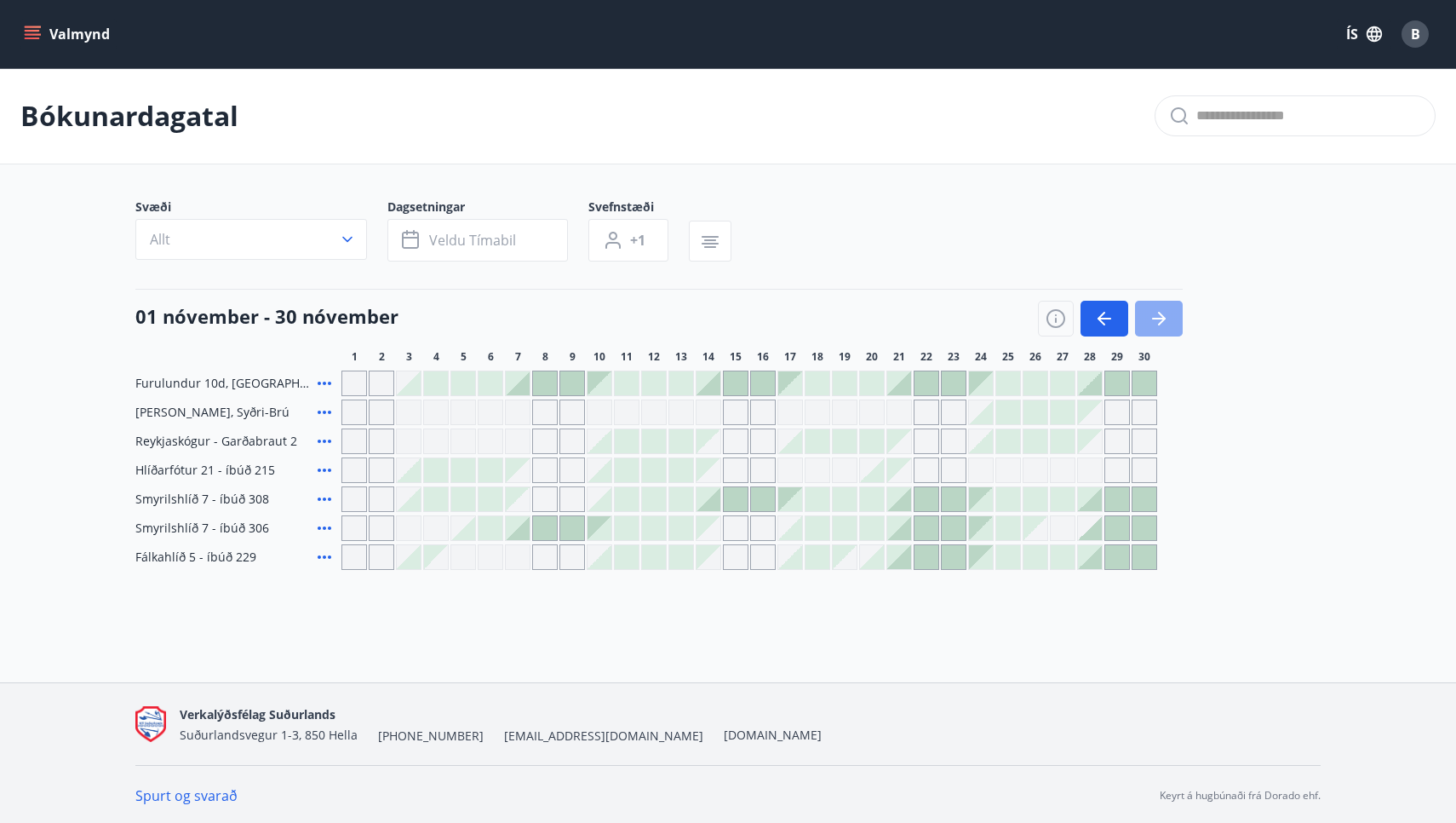
click at [1161, 319] on icon "button" at bounding box center [1158, 319] width 14 height 2
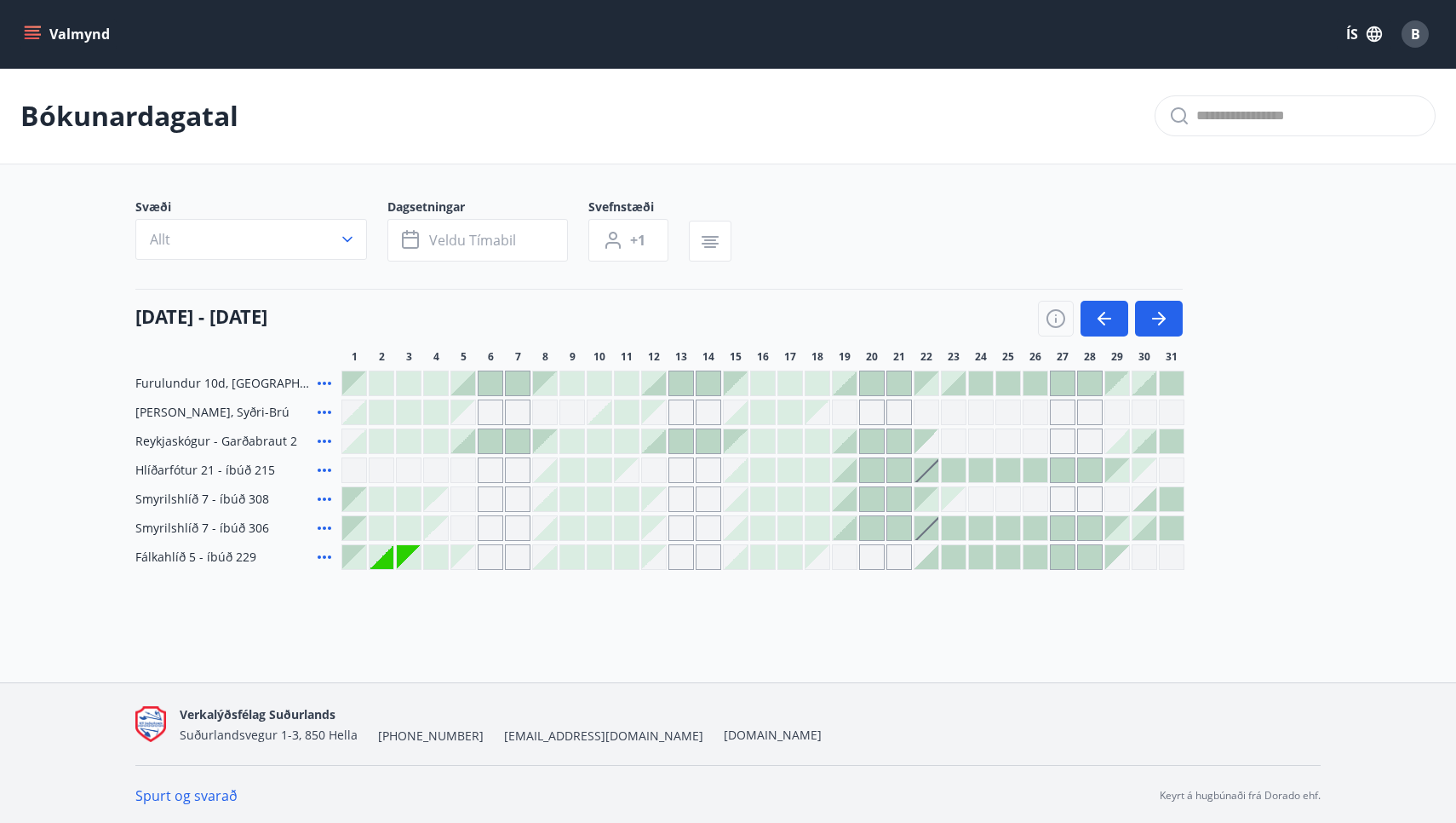
click at [1413, 28] on span "B" at bounding box center [1415, 33] width 9 height 19
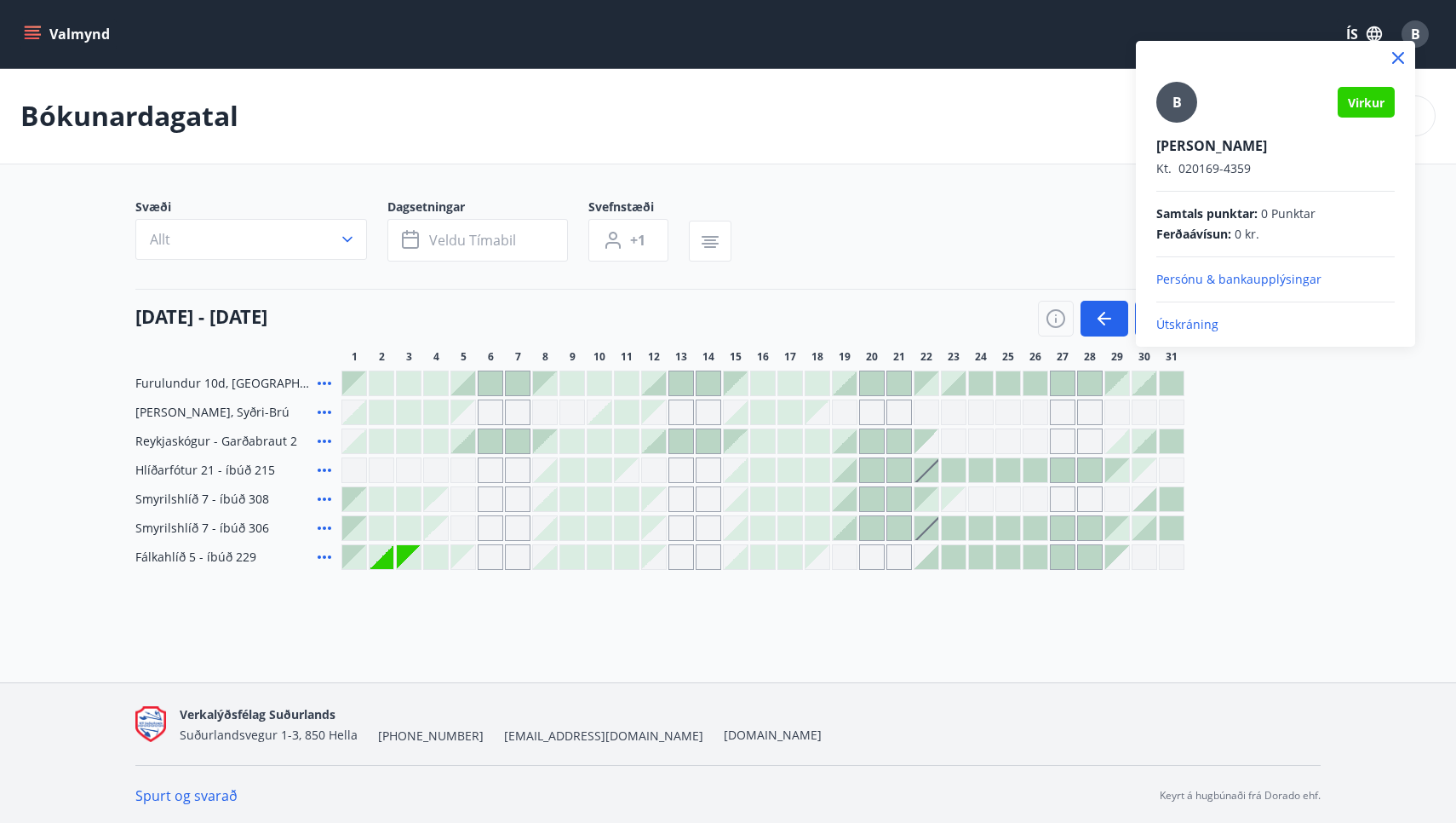
click at [1185, 325] on p "Útskráning" at bounding box center [1275, 324] width 238 height 17
